Goal: Check status: Check status

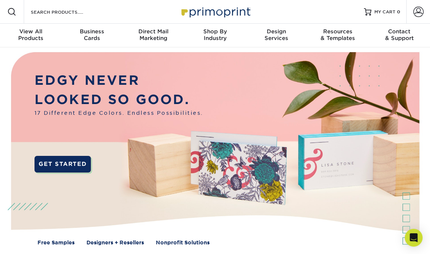
click at [386, 10] on span "MY CART" at bounding box center [384, 12] width 21 height 6
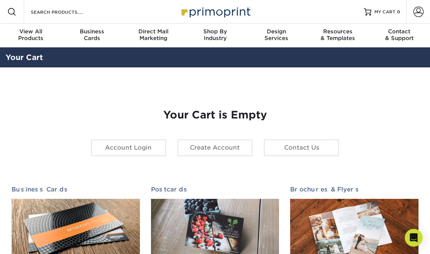
click at [130, 148] on link "Account Login" at bounding box center [128, 147] width 75 height 17
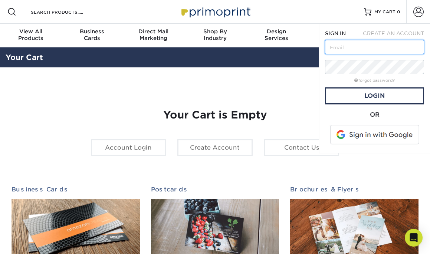
type input "[EMAIL_ADDRESS][DOMAIN_NAME]"
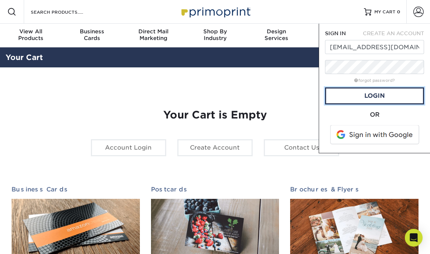
click at [347, 100] on link "Login" at bounding box center [374, 96] width 99 height 17
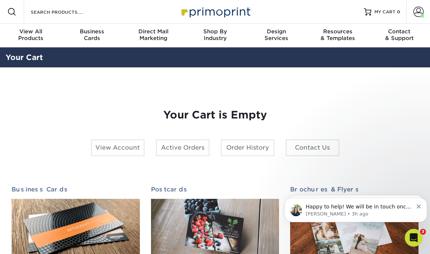
click at [180, 149] on link "Active Orders" at bounding box center [183, 147] width 54 height 17
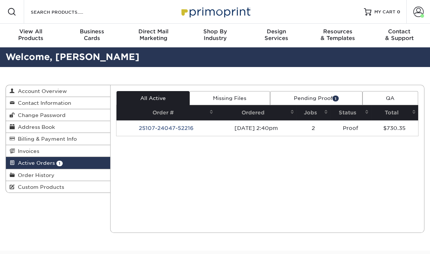
click at [314, 99] on link "Pending Proof 1" at bounding box center [316, 98] width 92 height 14
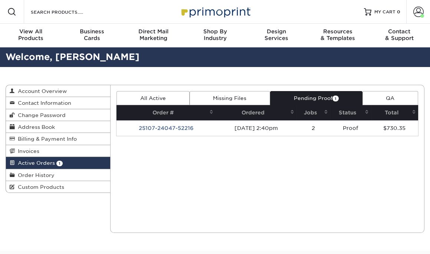
click at [306, 96] on link "Pending Proof 1" at bounding box center [316, 98] width 92 height 14
click at [246, 129] on td "[DATE] 2:40pm" at bounding box center [255, 129] width 81 height 16
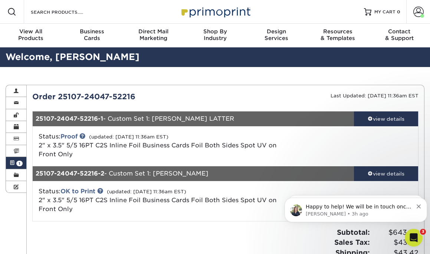
click at [390, 119] on div "view details" at bounding box center [386, 118] width 64 height 7
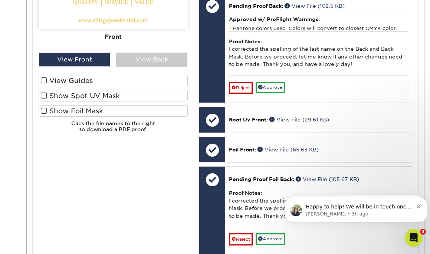
scroll to position [371, 0]
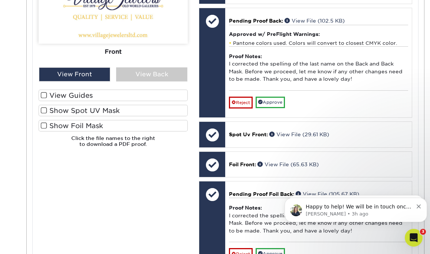
click at [139, 74] on div "View Back" at bounding box center [151, 74] width 71 height 14
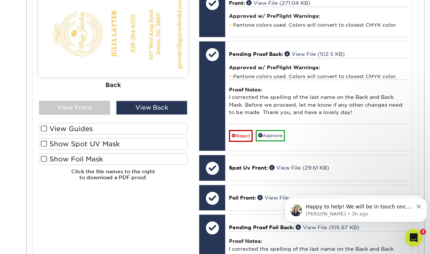
scroll to position [326, 0]
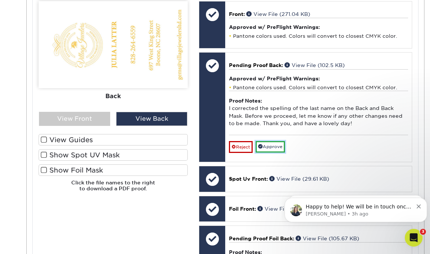
click at [267, 148] on link "Approve" at bounding box center [270, 146] width 29 height 11
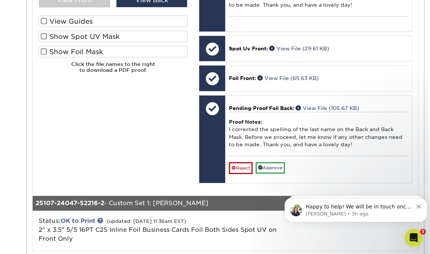
scroll to position [431, 0]
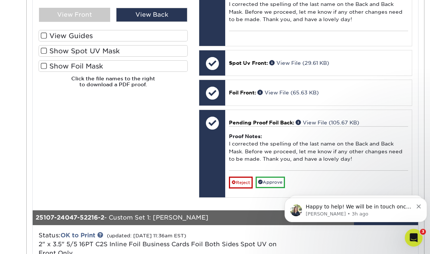
click at [164, 217] on div "25107-24047-52216-2 - Custom Set 1: CHARLES G TRAVIS" at bounding box center [193, 218] width 321 height 15
click at [419, 207] on icon "Dismiss notification" at bounding box center [418, 207] width 4 height 4
click at [417, 206] on icon "Dismiss notification" at bounding box center [418, 207] width 4 height 4
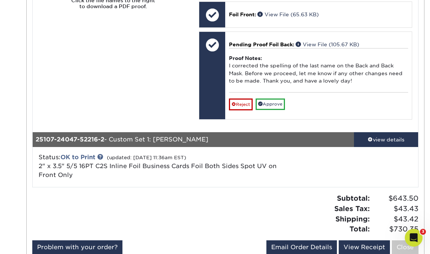
scroll to position [520, 0]
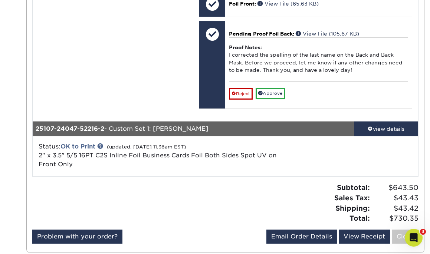
click at [390, 128] on div "view details" at bounding box center [386, 128] width 64 height 7
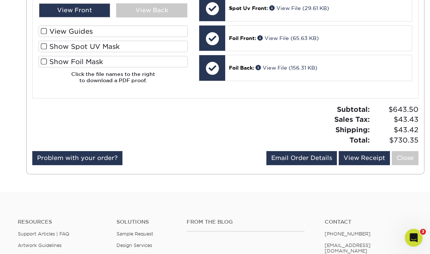
scroll to position [742, 0]
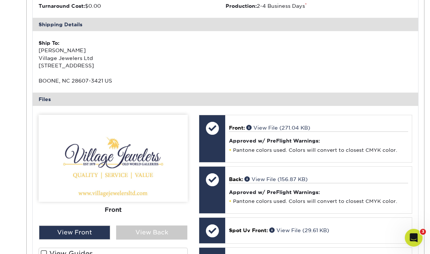
click at [141, 229] on div "View Back" at bounding box center [151, 233] width 71 height 14
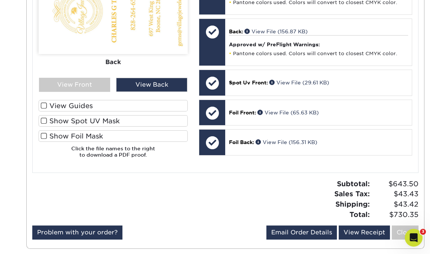
scroll to position [1113, 0]
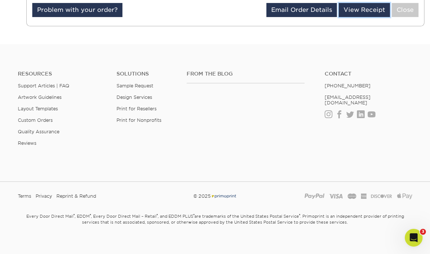
click at [370, 6] on link "View Receipt" at bounding box center [364, 10] width 51 height 14
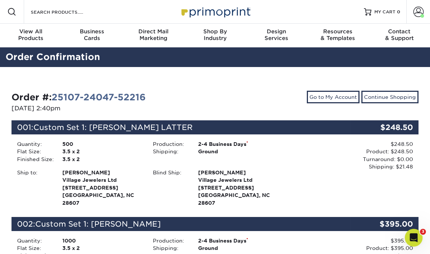
click at [416, 13] on span at bounding box center [418, 12] width 10 height 10
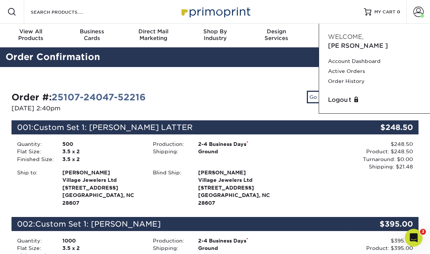
click at [339, 66] on link "Active Orders" at bounding box center [374, 71] width 93 height 10
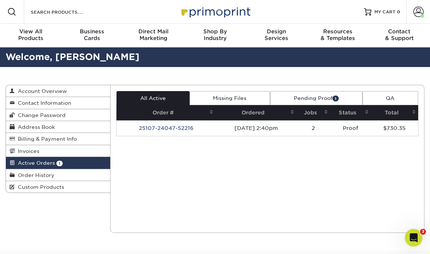
click at [313, 99] on link "Pending Proof 1" at bounding box center [316, 98] width 92 height 14
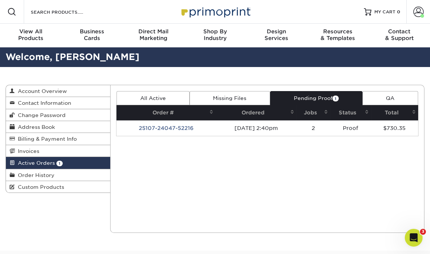
click at [224, 126] on td "[DATE] 2:40pm" at bounding box center [255, 129] width 81 height 16
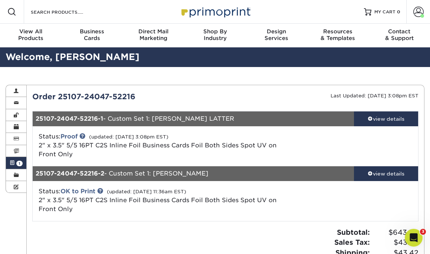
click at [391, 121] on div "view details" at bounding box center [386, 118] width 64 height 7
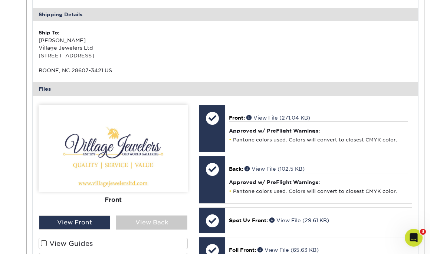
scroll to position [445, 0]
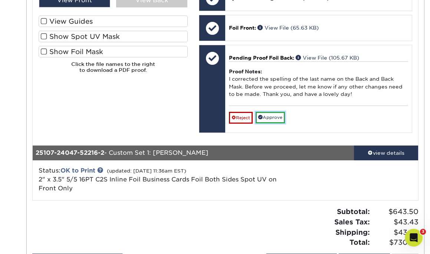
click at [262, 117] on span at bounding box center [260, 117] width 4 height 4
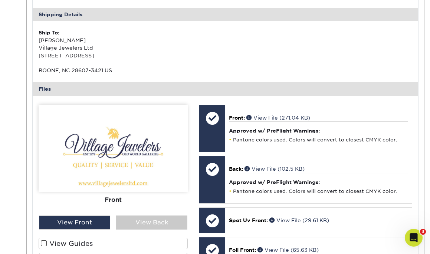
scroll to position [0, 0]
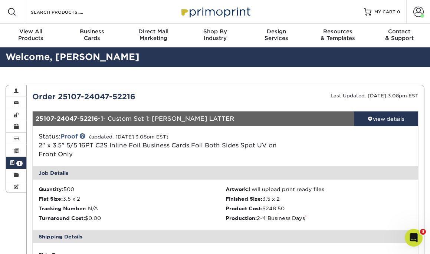
click at [273, 16] on div "Resources Menu Search Products Account Welcome, Charles Account Dashboard Activ…" at bounding box center [215, 12] width 430 height 24
